Goal: Communication & Community: Ask a question

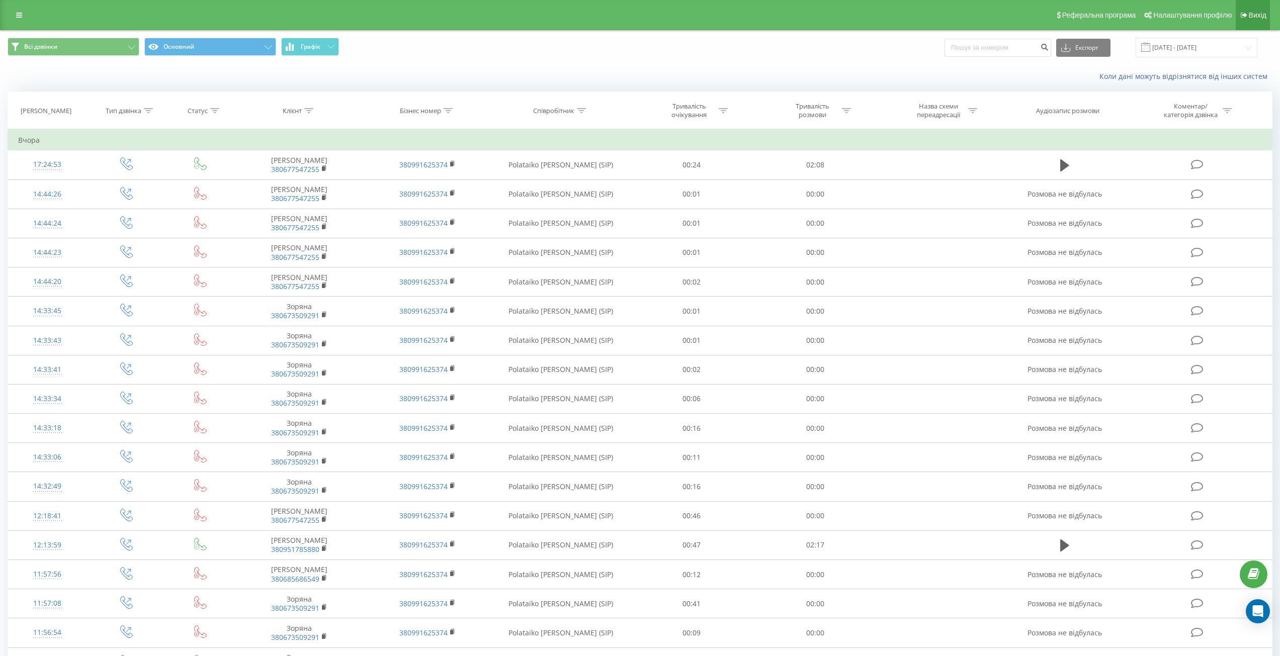
click at [1253, 18] on span "Вихід" at bounding box center [1258, 15] width 18 height 8
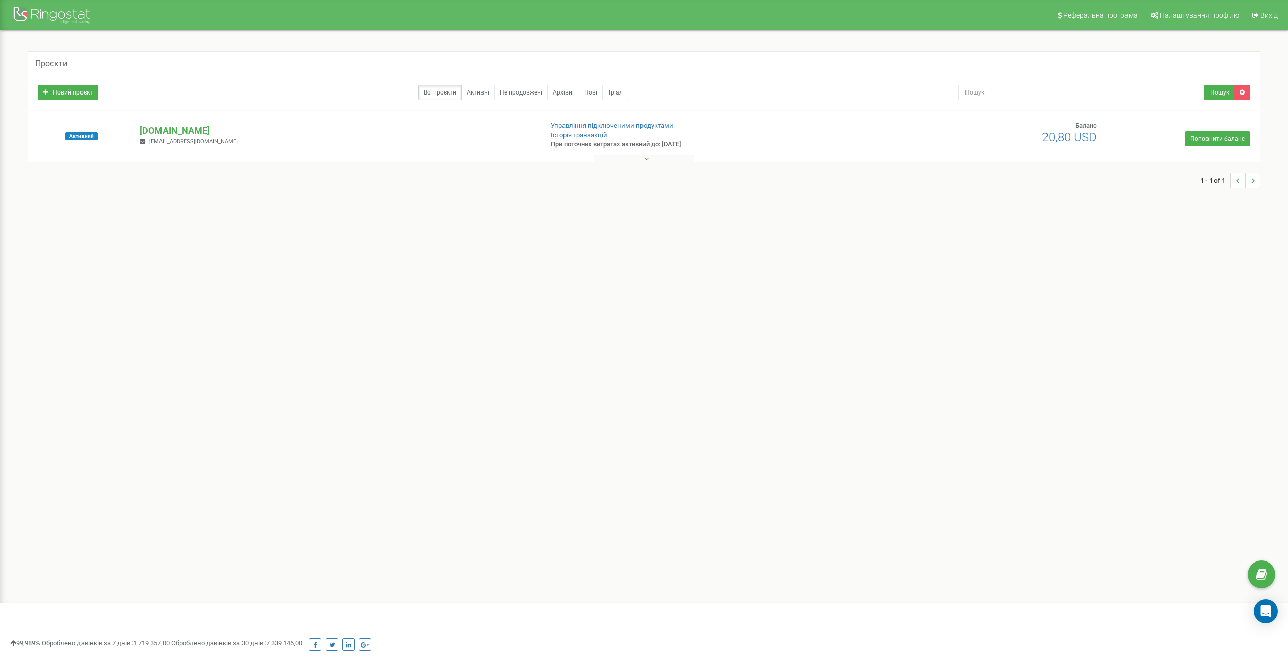
click at [604, 156] on button at bounding box center [643, 159] width 101 height 8
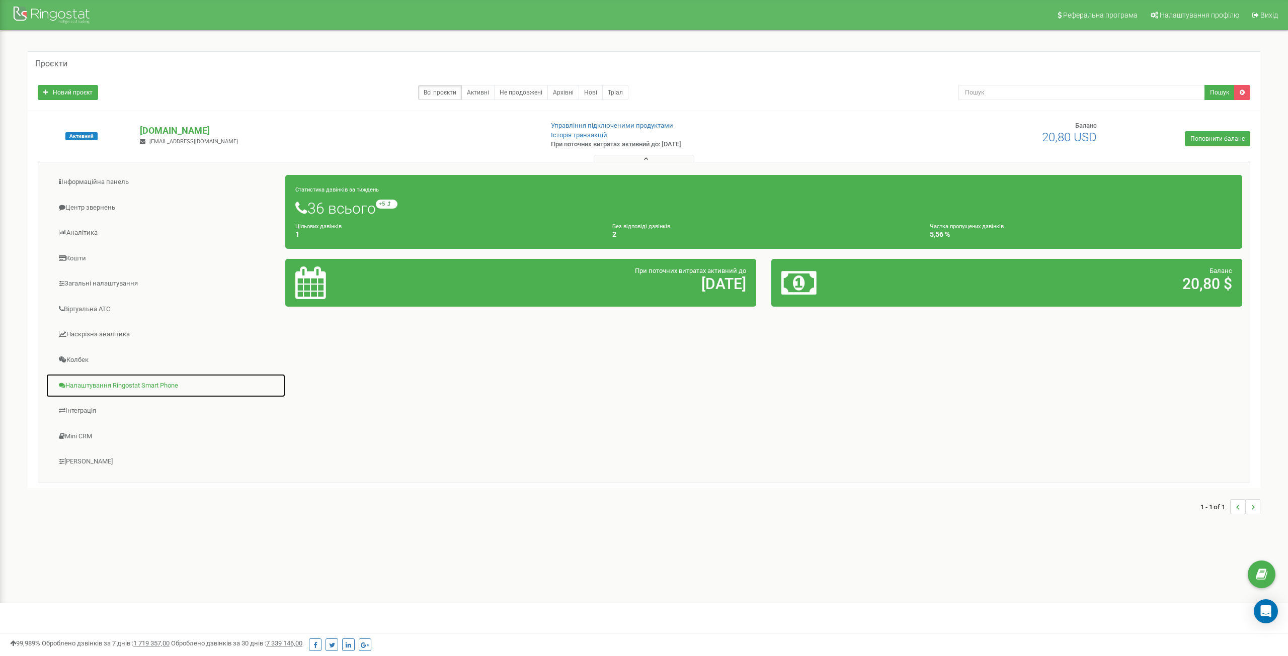
click at [131, 380] on link "Налаштування Ringostat Smart Phone" at bounding box center [166, 386] width 240 height 25
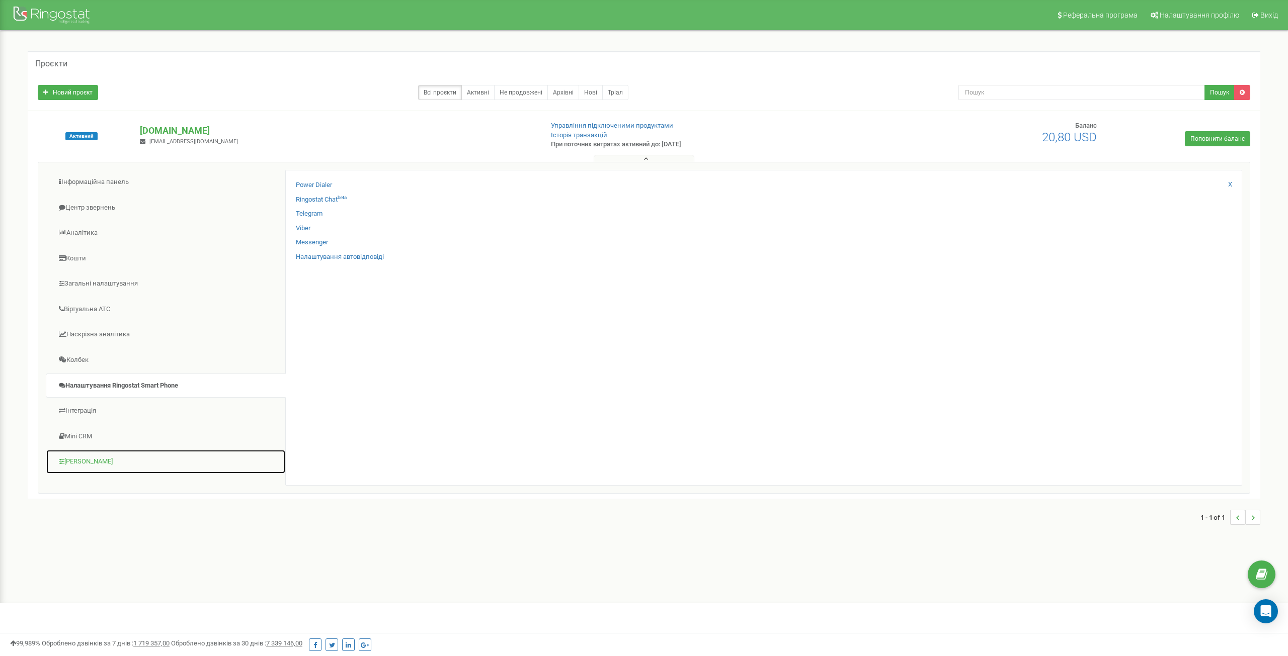
click at [107, 459] on link "[PERSON_NAME]" at bounding box center [166, 462] width 240 height 25
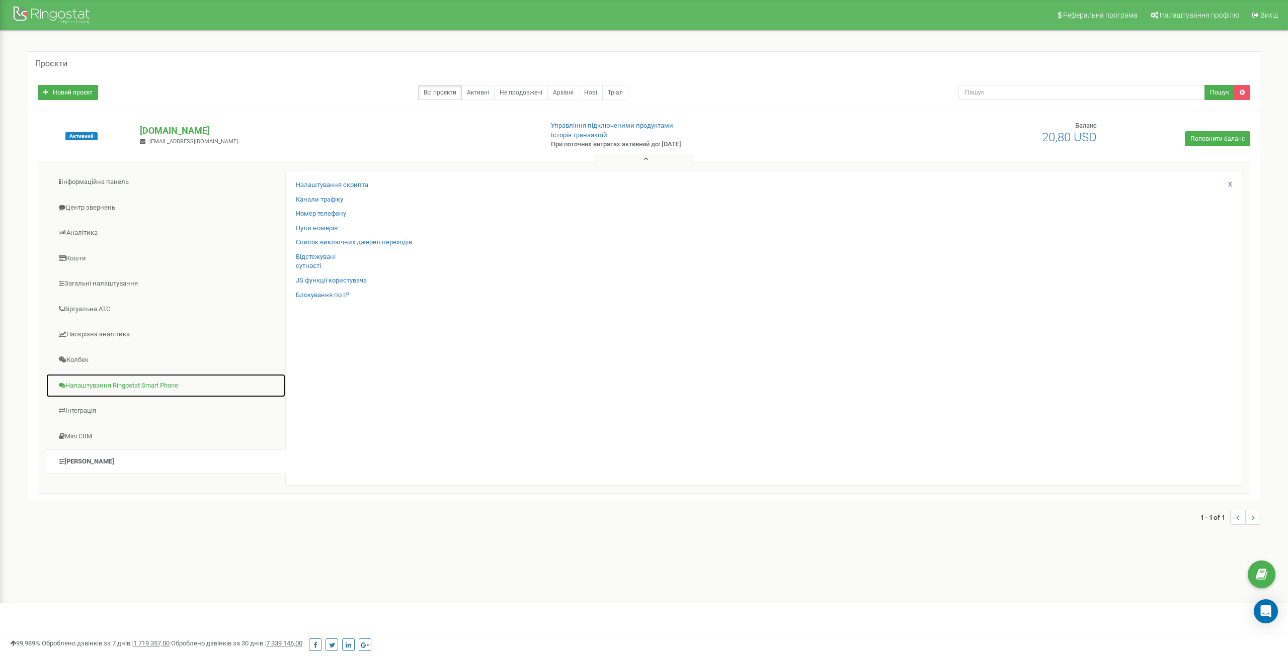
click at [132, 382] on link "Налаштування Ringostat Smart Phone" at bounding box center [166, 386] width 240 height 25
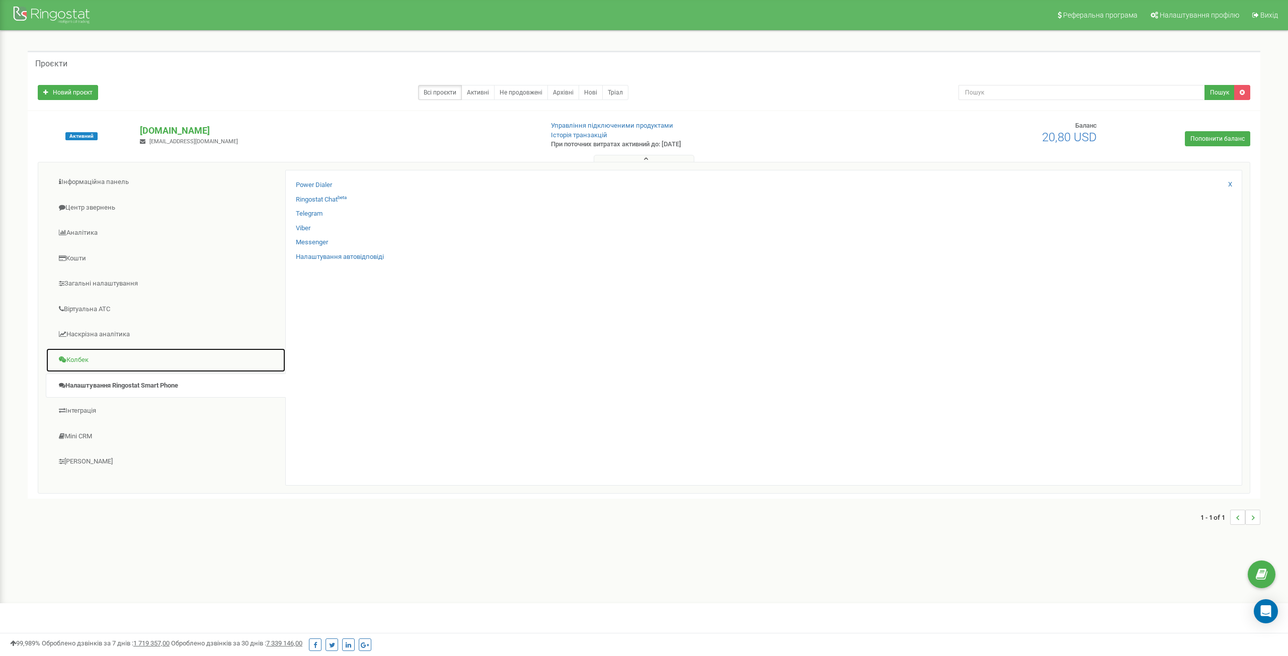
click at [83, 355] on link "Колбек" at bounding box center [166, 360] width 240 height 25
click at [107, 333] on link "Наскрізна аналітика" at bounding box center [166, 334] width 240 height 25
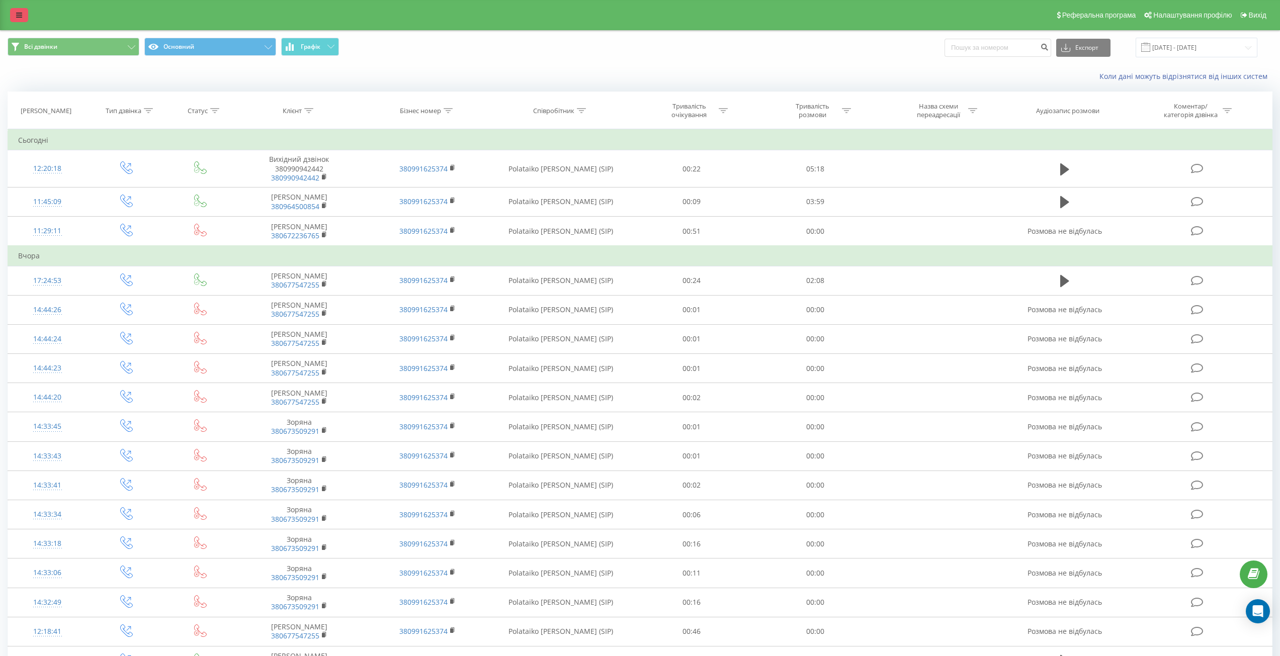
click at [26, 18] on link at bounding box center [19, 15] width 18 height 14
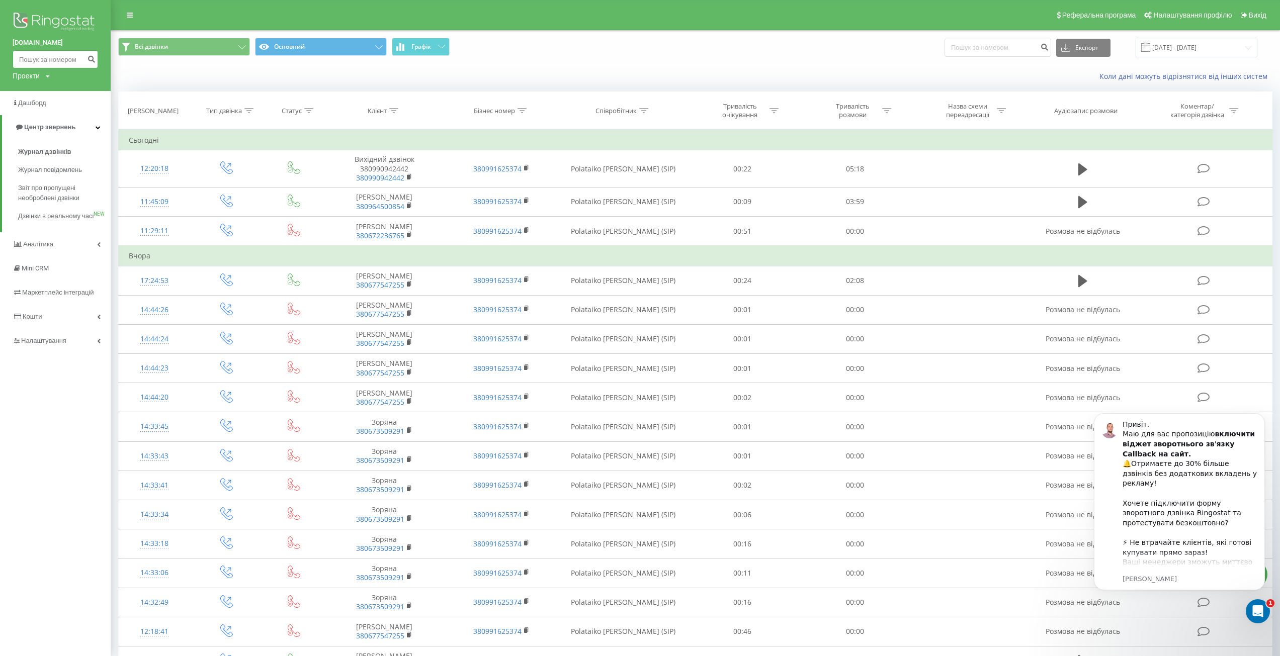
click at [74, 59] on input at bounding box center [56, 59] width 86 height 18
click at [48, 75] on icon at bounding box center [48, 76] width 4 height 6
click at [867, 54] on div "Всі дзвінки Основний Графік Експорт .csv .xls .xlsx 19.07.2025 - 19.08.2025" at bounding box center [695, 48] width 1154 height 20
click at [1249, 608] on icon "Відкрити програму для спілкування Intercom" at bounding box center [1256, 610] width 17 height 17
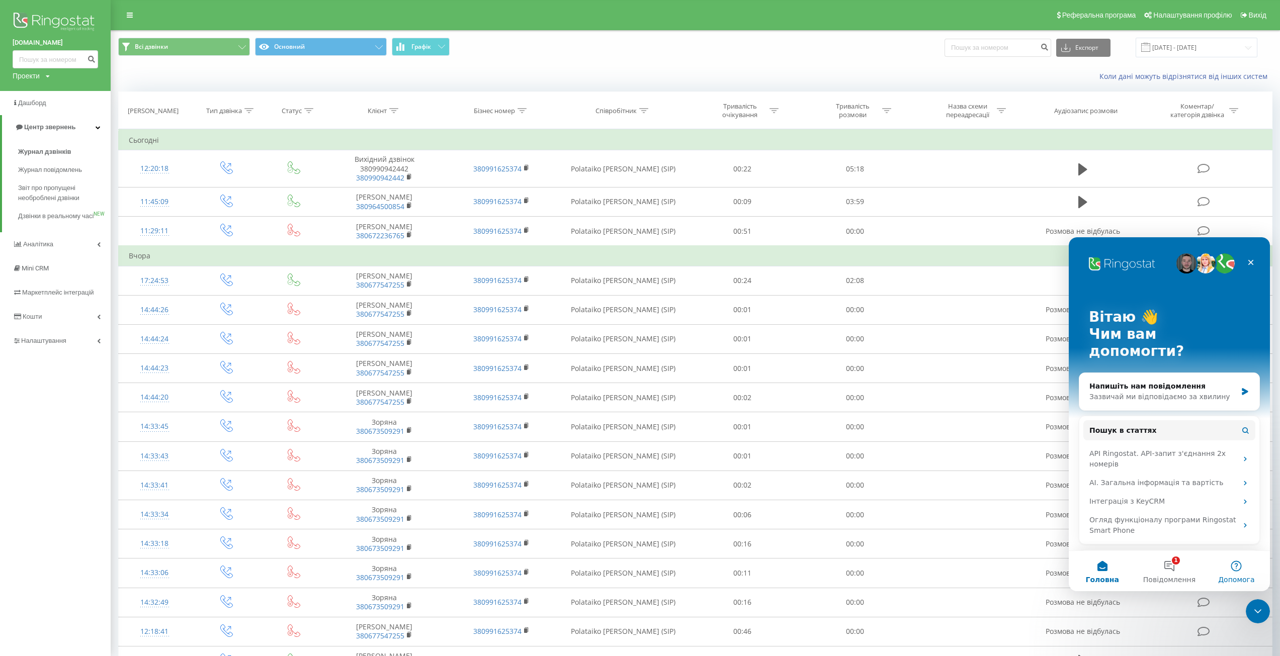
click at [1237, 563] on button "Допомога" at bounding box center [1236, 571] width 67 height 40
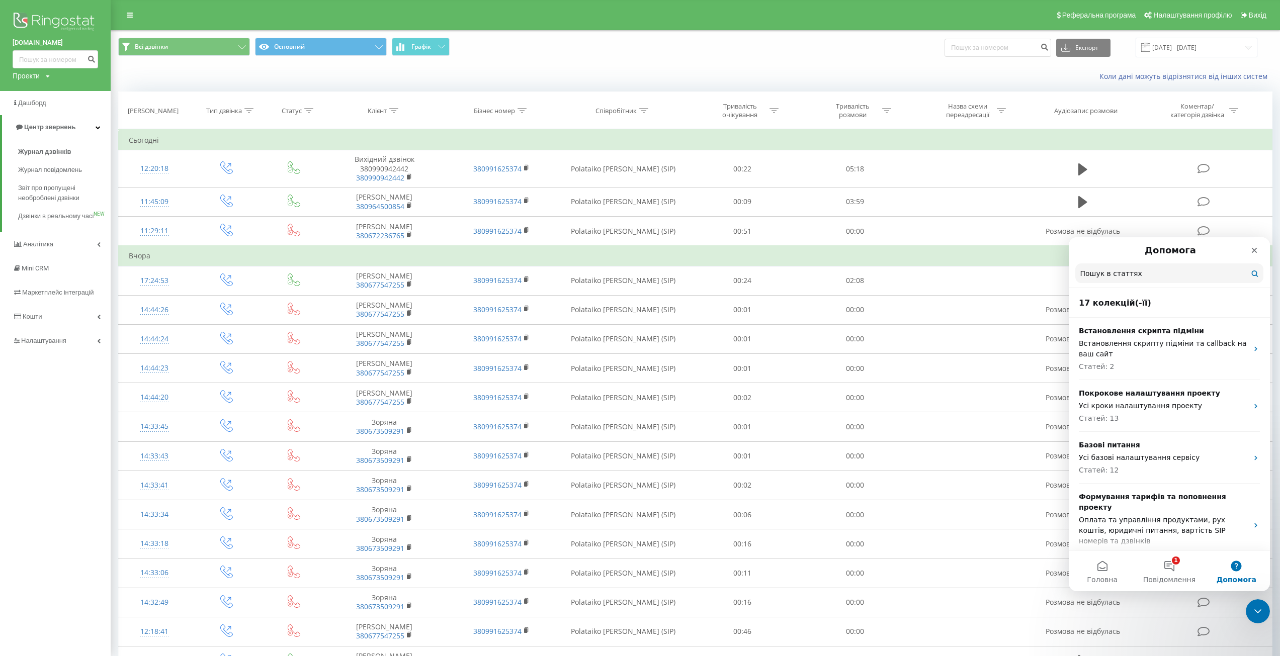
click at [1163, 278] on input "Пошук в статтях" at bounding box center [1169, 274] width 188 height 20
click at [92, 350] on link "Налаштування" at bounding box center [55, 341] width 111 height 24
click at [100, 365] on span "Налаштування Ringostat Smart Phone" at bounding box center [65, 362] width 74 height 20
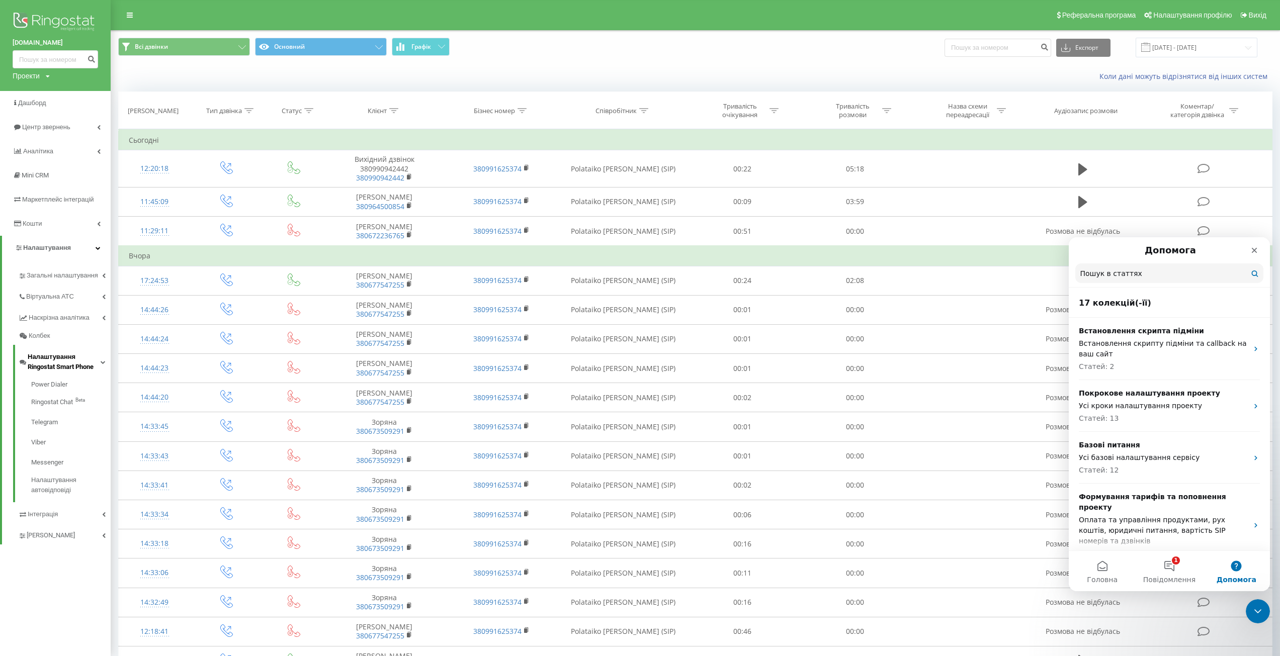
click at [100, 361] on span "Налаштування Ringostat Smart Phone" at bounding box center [64, 362] width 73 height 20
click at [98, 282] on link "Загальні налаштування" at bounding box center [64, 279] width 93 height 31
click at [74, 336] on span "Співробітники" at bounding box center [54, 341] width 47 height 10
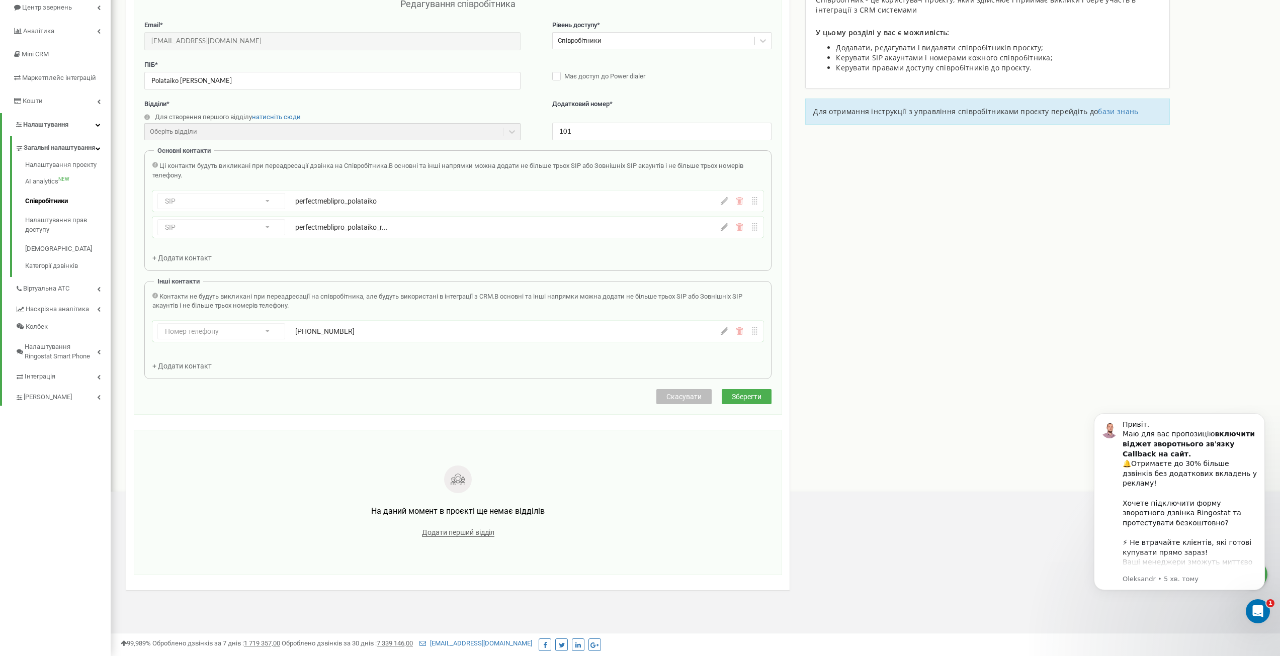
scroll to position [62, 0]
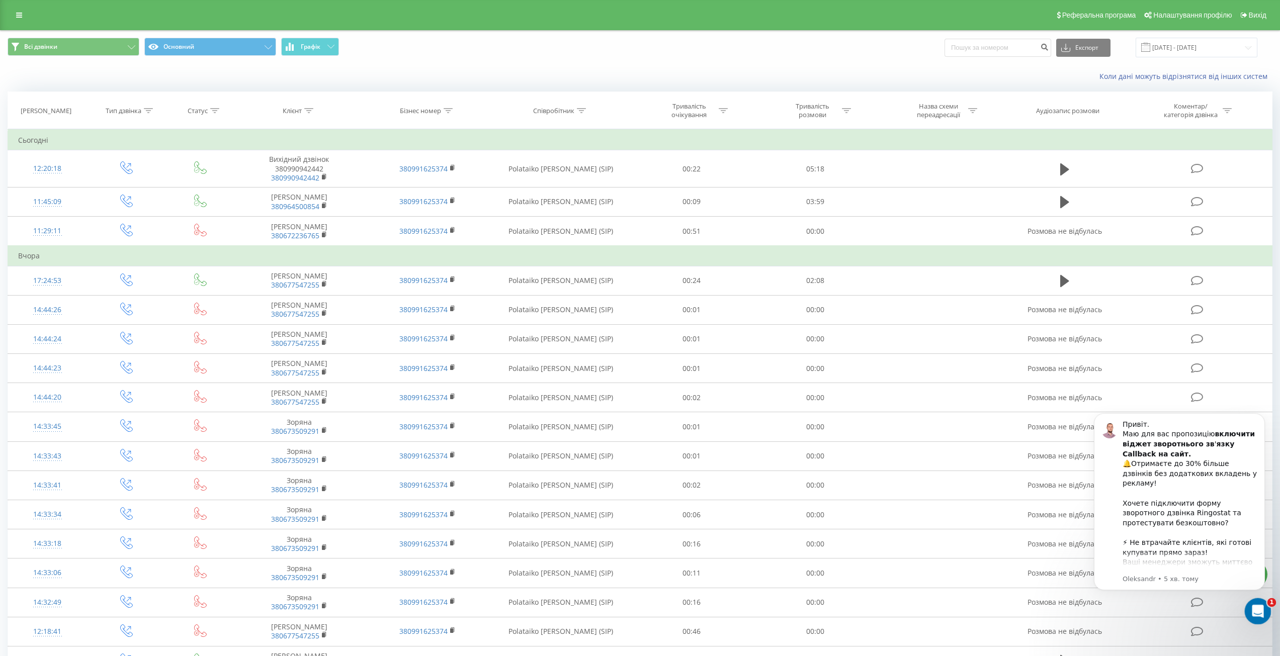
click at [1251, 613] on icon "Відкрити програму для спілкування Intercom" at bounding box center [1256, 610] width 17 height 17
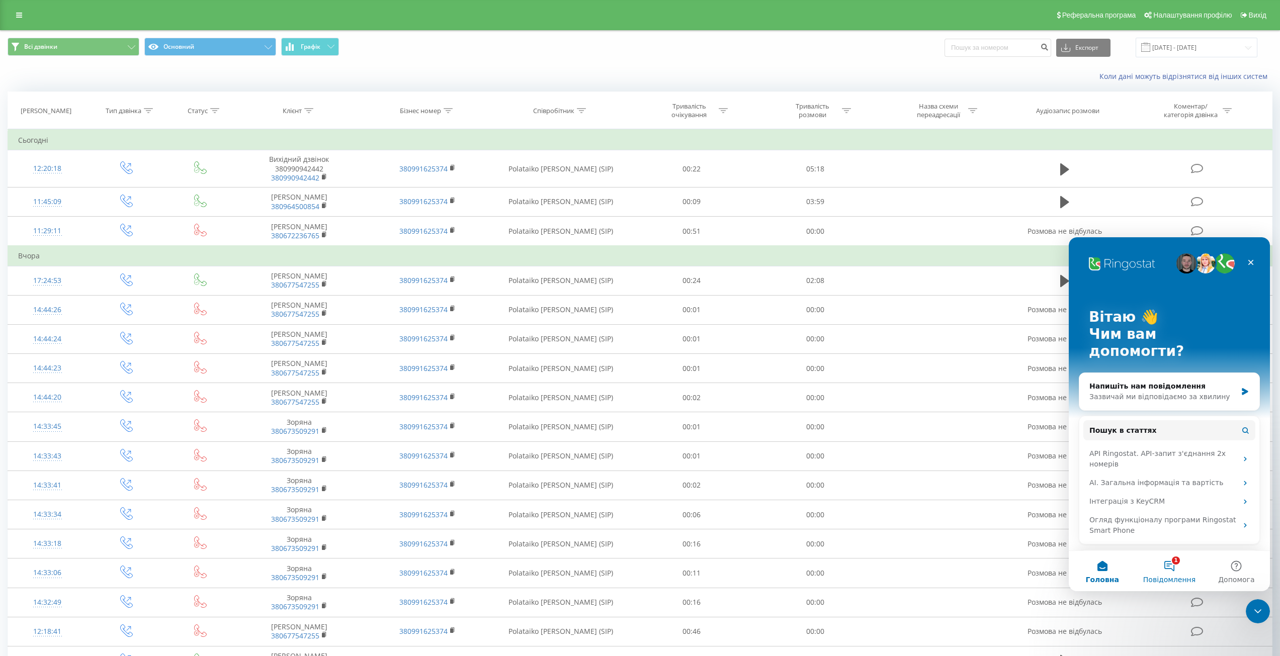
click at [1177, 566] on button "1 Повідомлення" at bounding box center [1169, 571] width 67 height 40
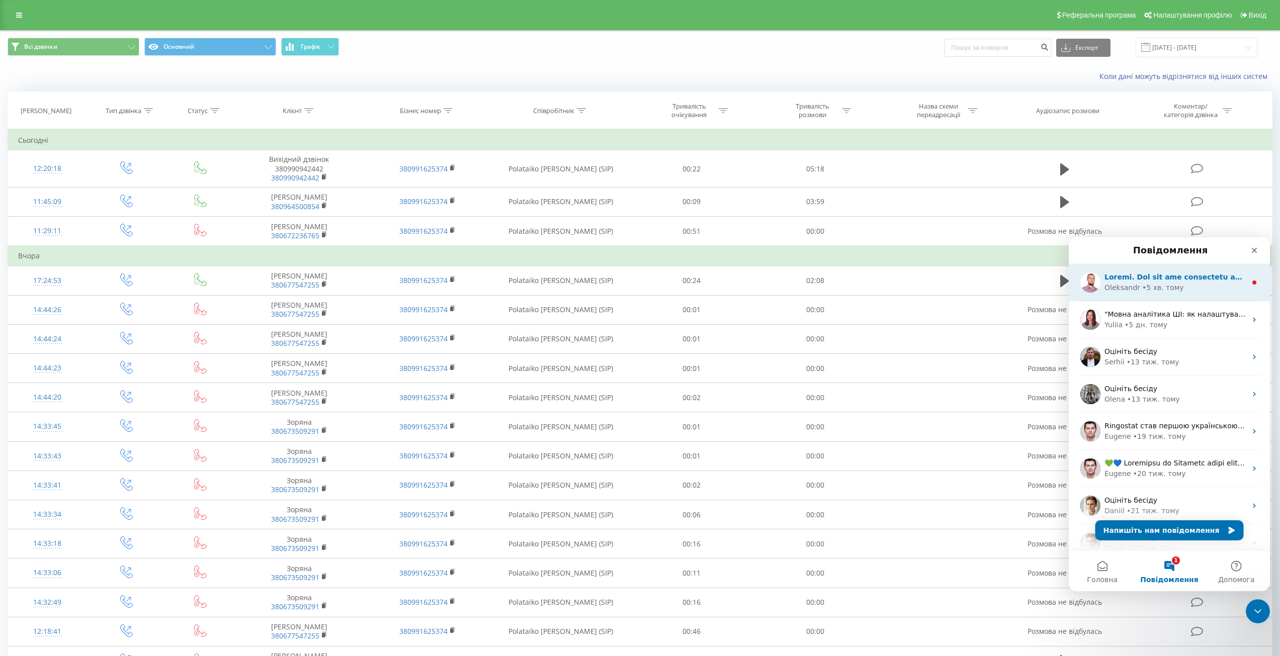
click at [1187, 287] on div "Oleksandr • 5 хв. тому" at bounding box center [1176, 288] width 142 height 11
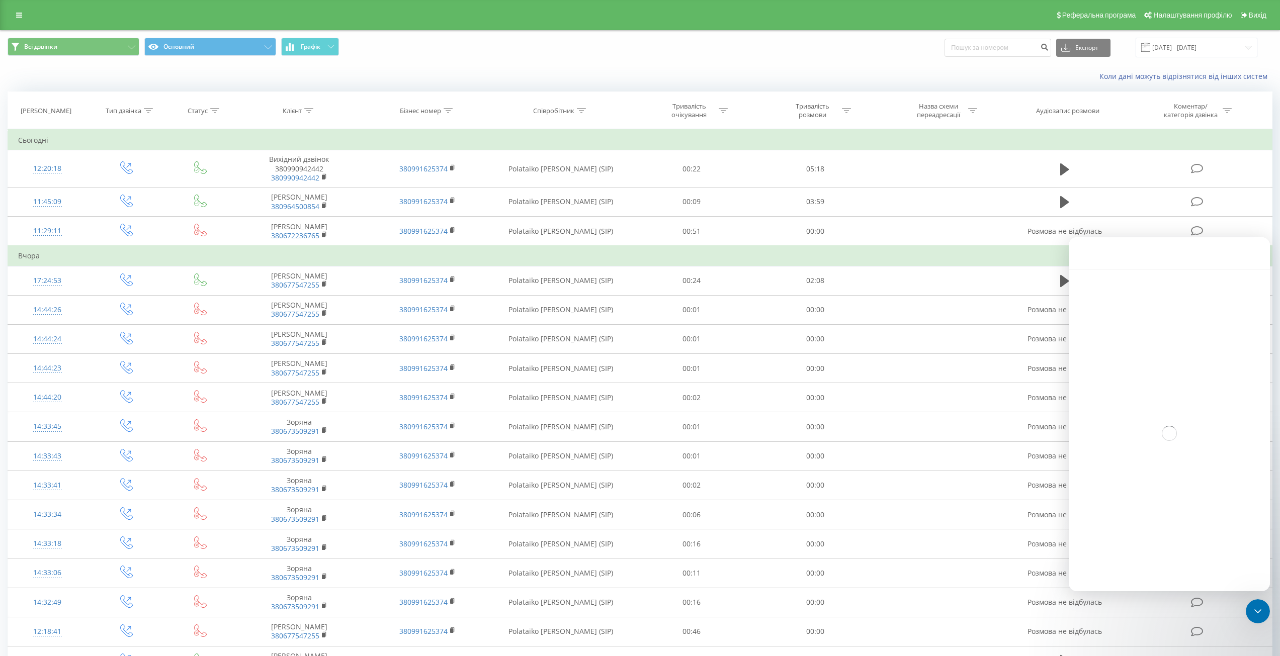
scroll to position [31, 0]
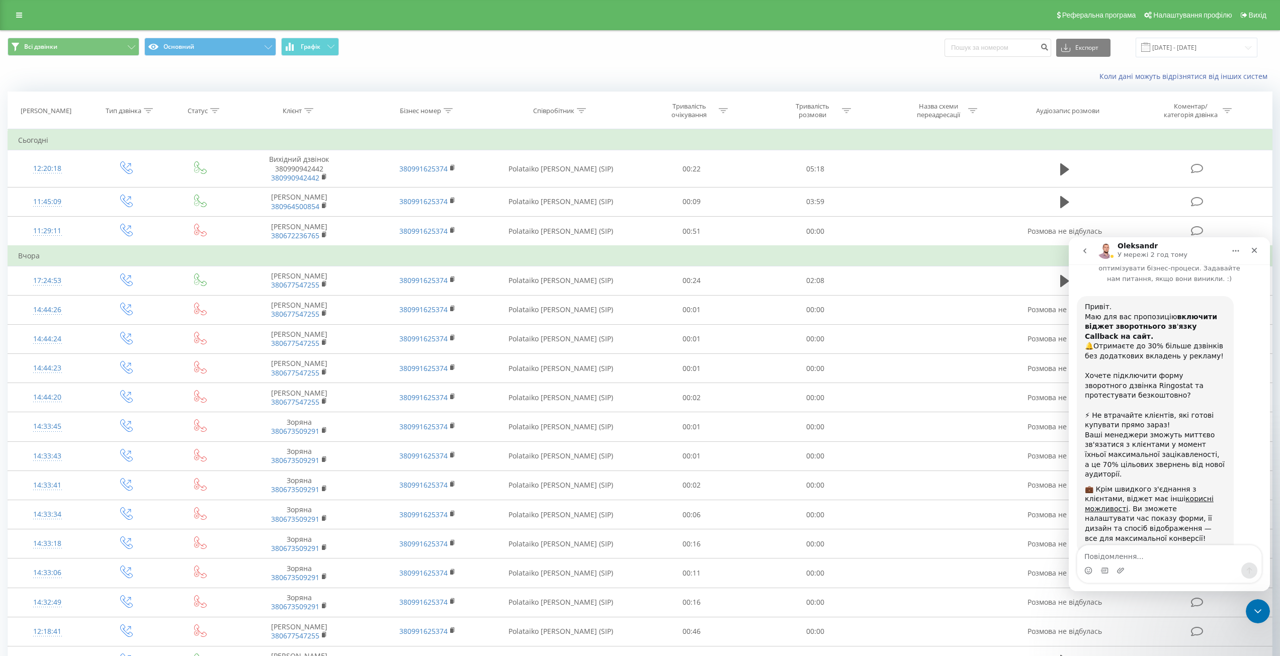
click at [1085, 256] on button "go back" at bounding box center [1084, 250] width 19 height 19
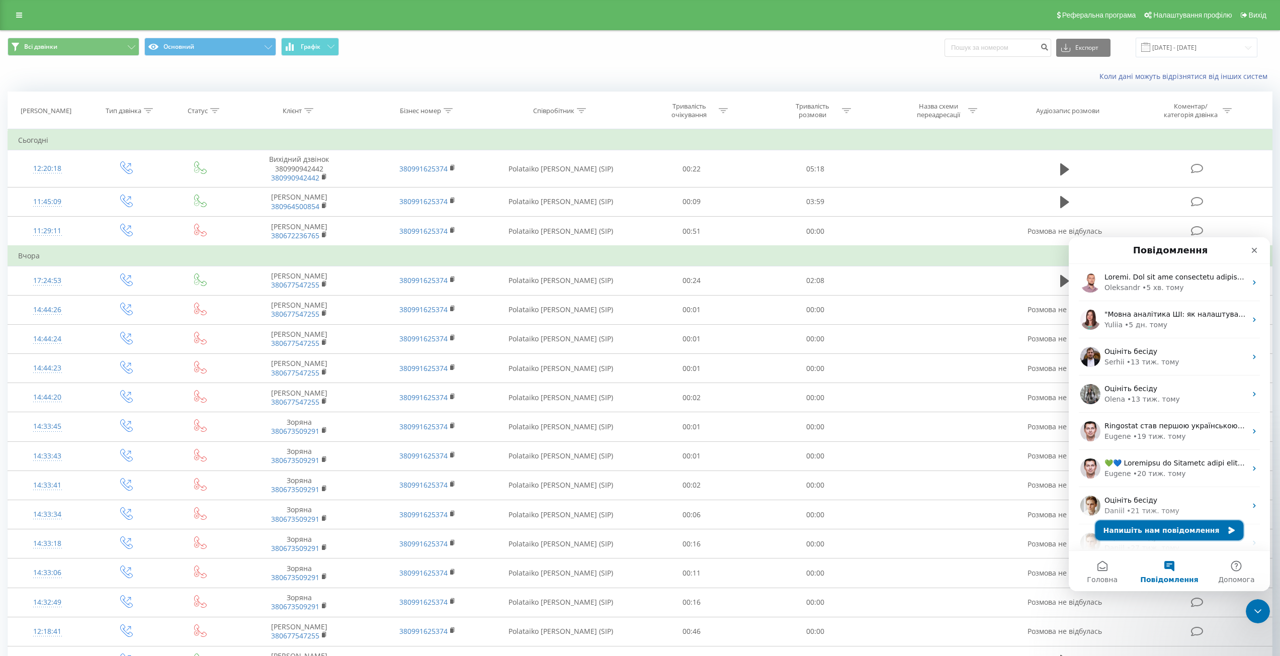
click at [1199, 533] on button "Напишіть нам повідомлення" at bounding box center [1169, 531] width 148 height 20
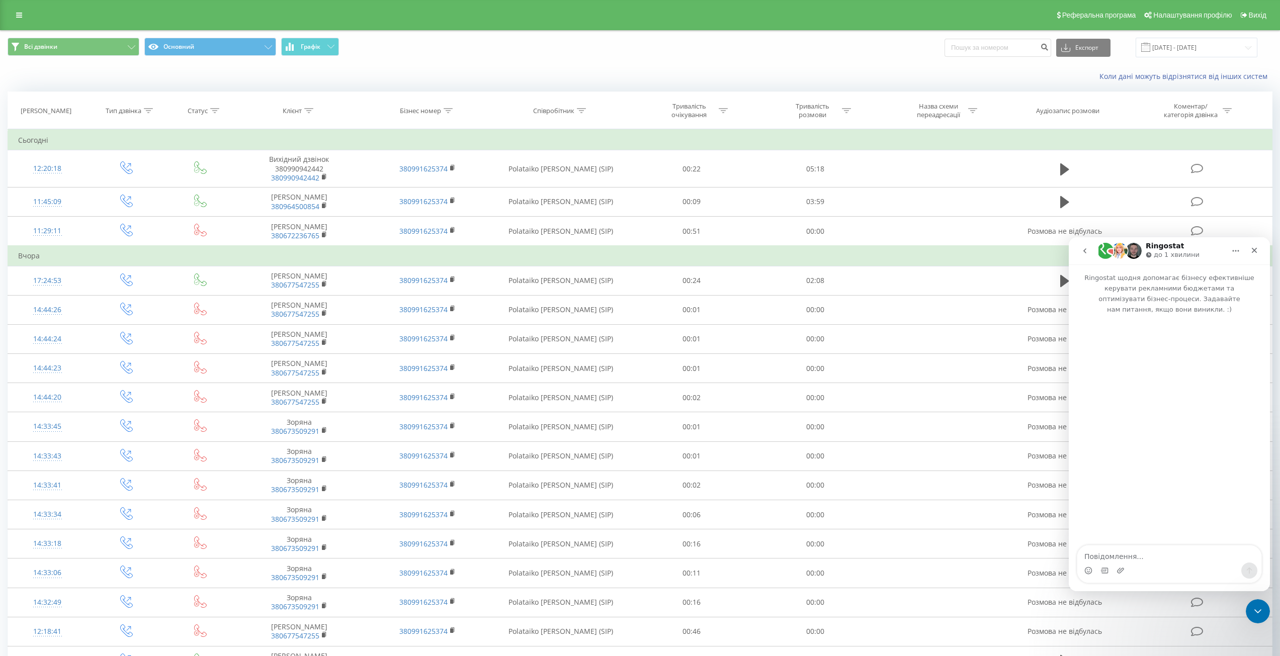
click at [1178, 556] on textarea "Повідомлення..." at bounding box center [1169, 554] width 184 height 17
type textarea "Добрий день, не можу залогінитися у додатку рінгостат на телефоні"
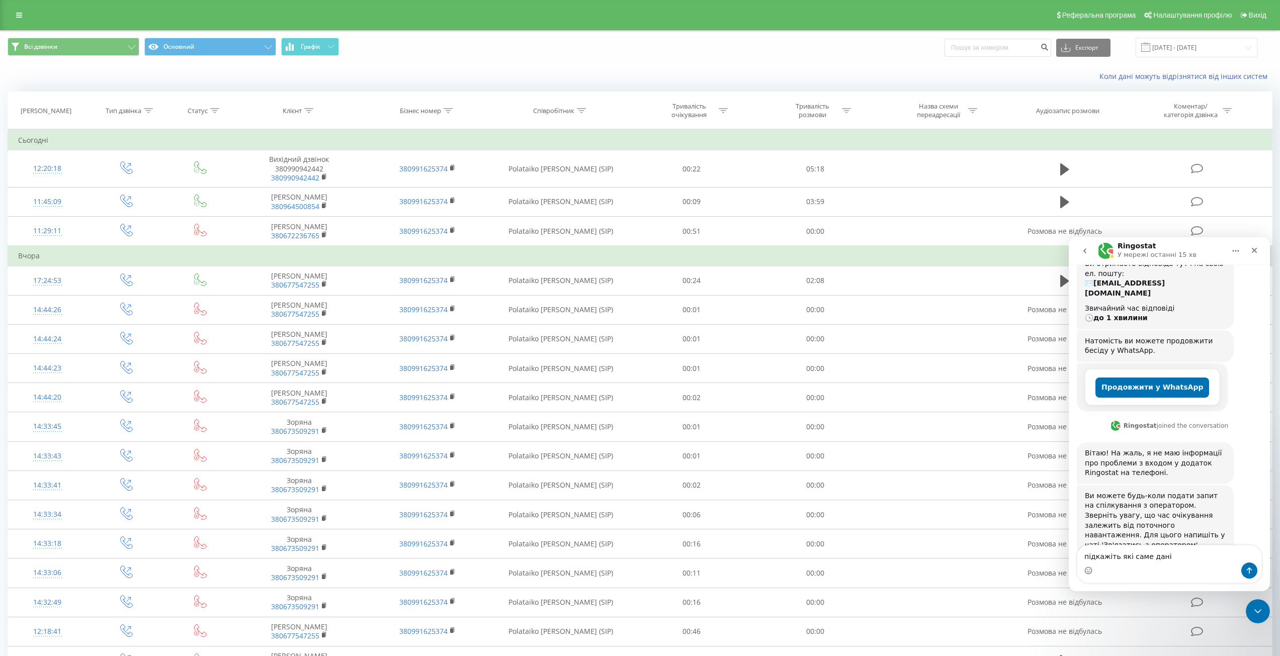
scroll to position [115, 0]
type textarea "підкажіть які саме дані потрібно там уваодити"
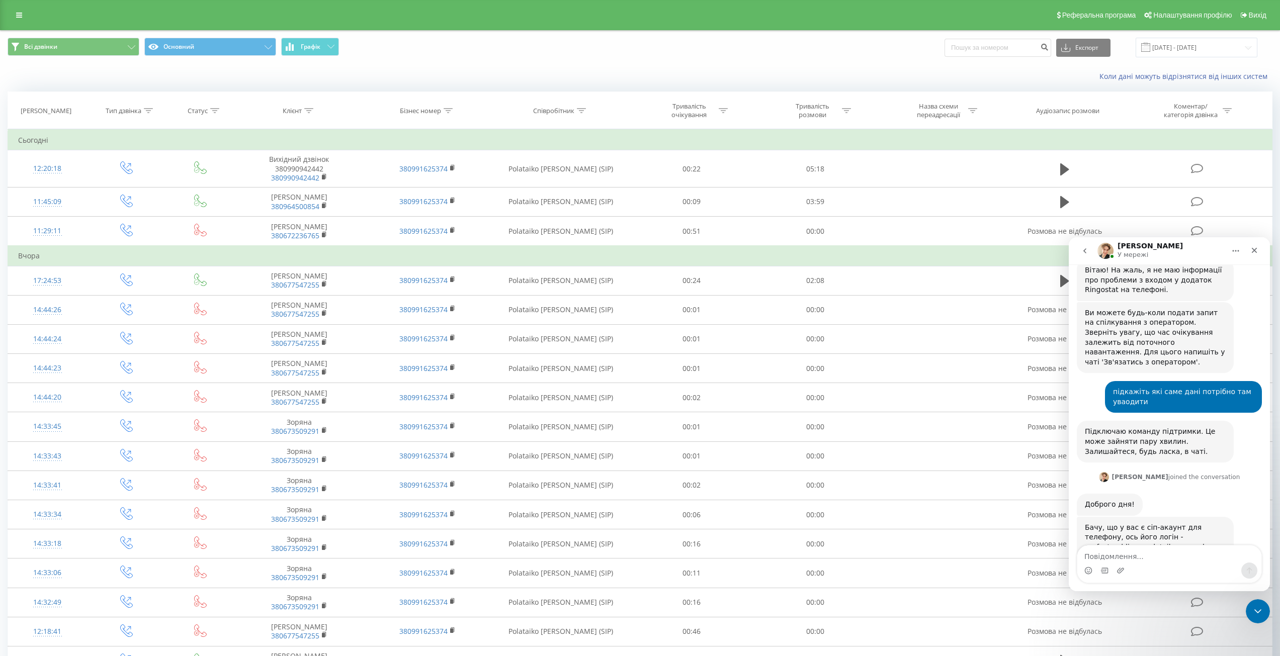
scroll to position [330, 0]
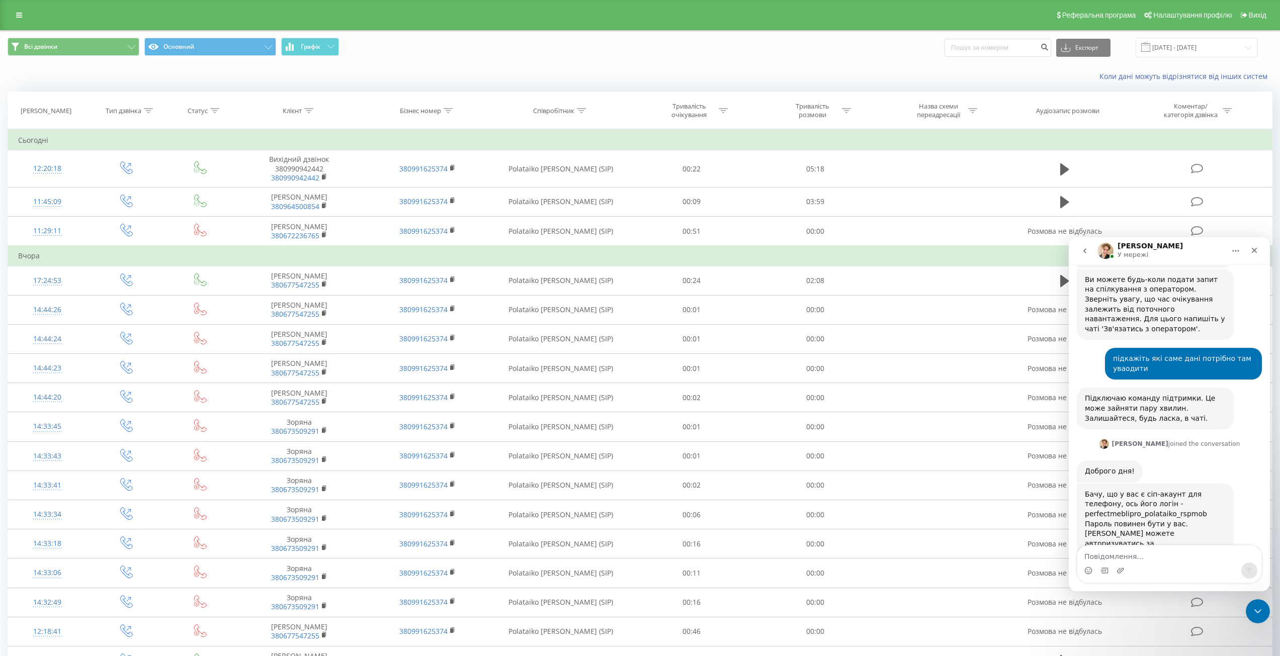
click at [1270, 12] on div "Реферальна програма Налаштування профілю Вихід" at bounding box center [640, 15] width 1280 height 30
click at [1263, 13] on span "Вихід" at bounding box center [1258, 15] width 18 height 8
